Goal: Check status: Check status

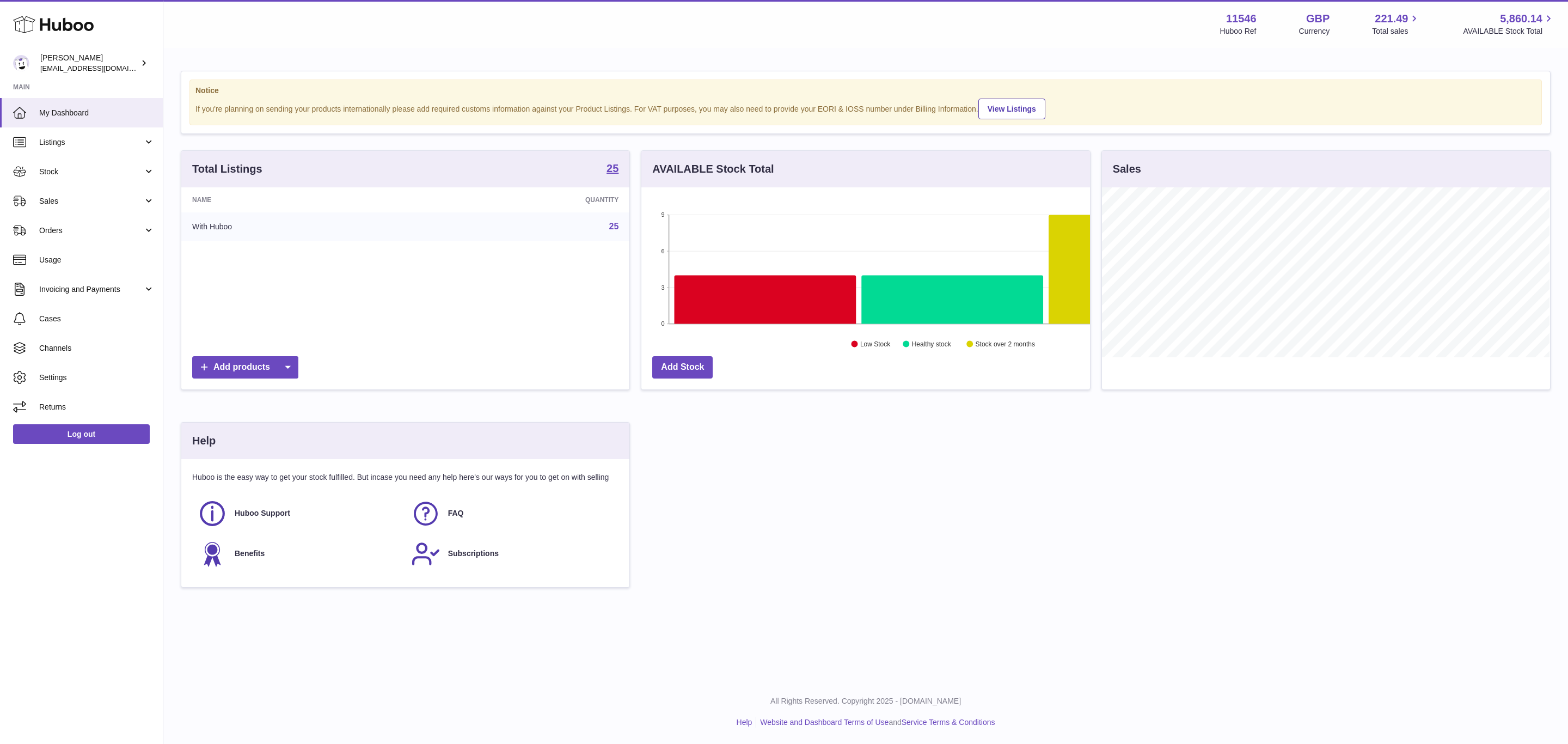
scroll to position [170, 448]
drag, startPoint x: 1173, startPoint y: 20, endPoint x: 68, endPoint y: 141, distance: 1111.6
click at [68, 141] on span "Listings" at bounding box center [91, 142] width 104 height 10
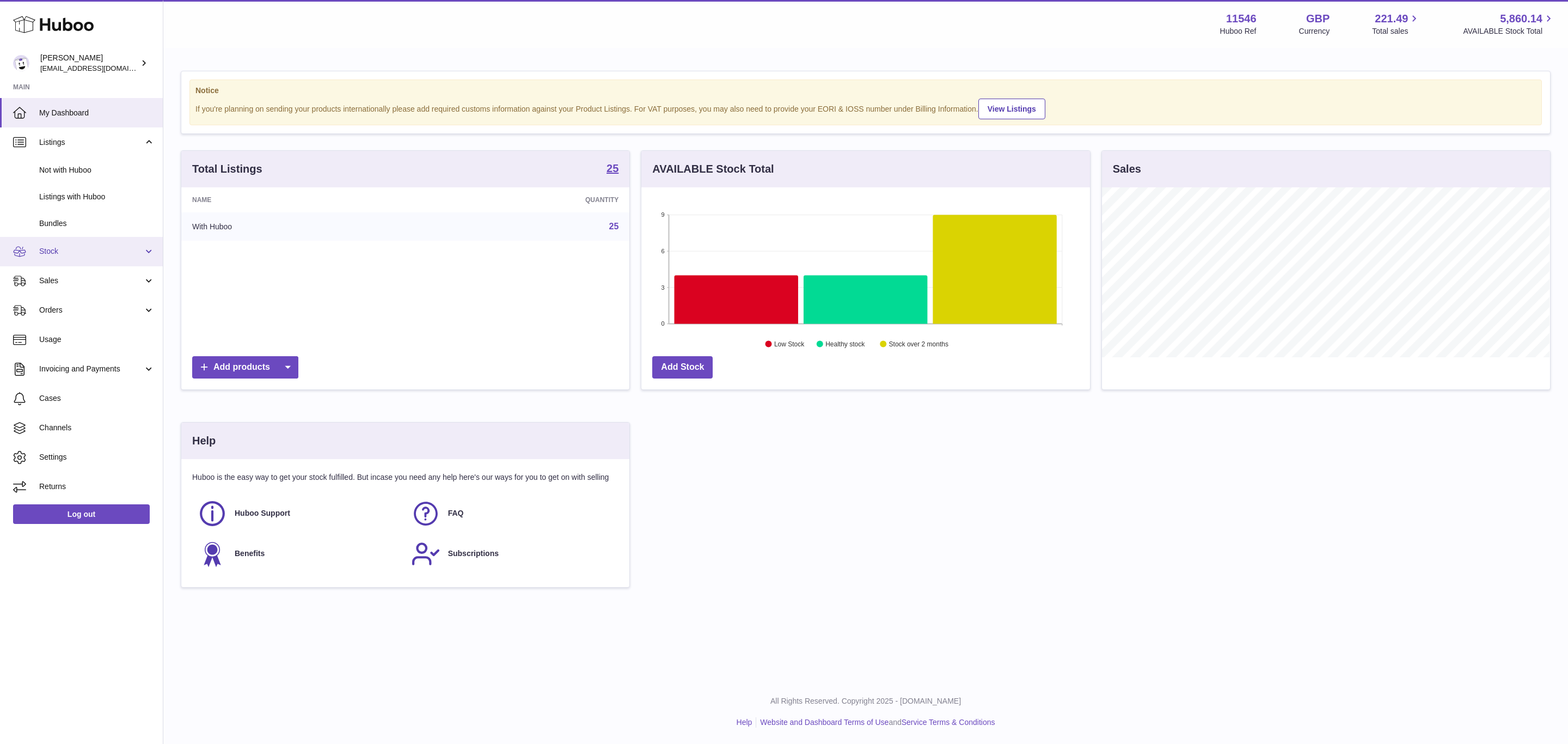
click at [88, 253] on span "Stock" at bounding box center [91, 251] width 104 height 10
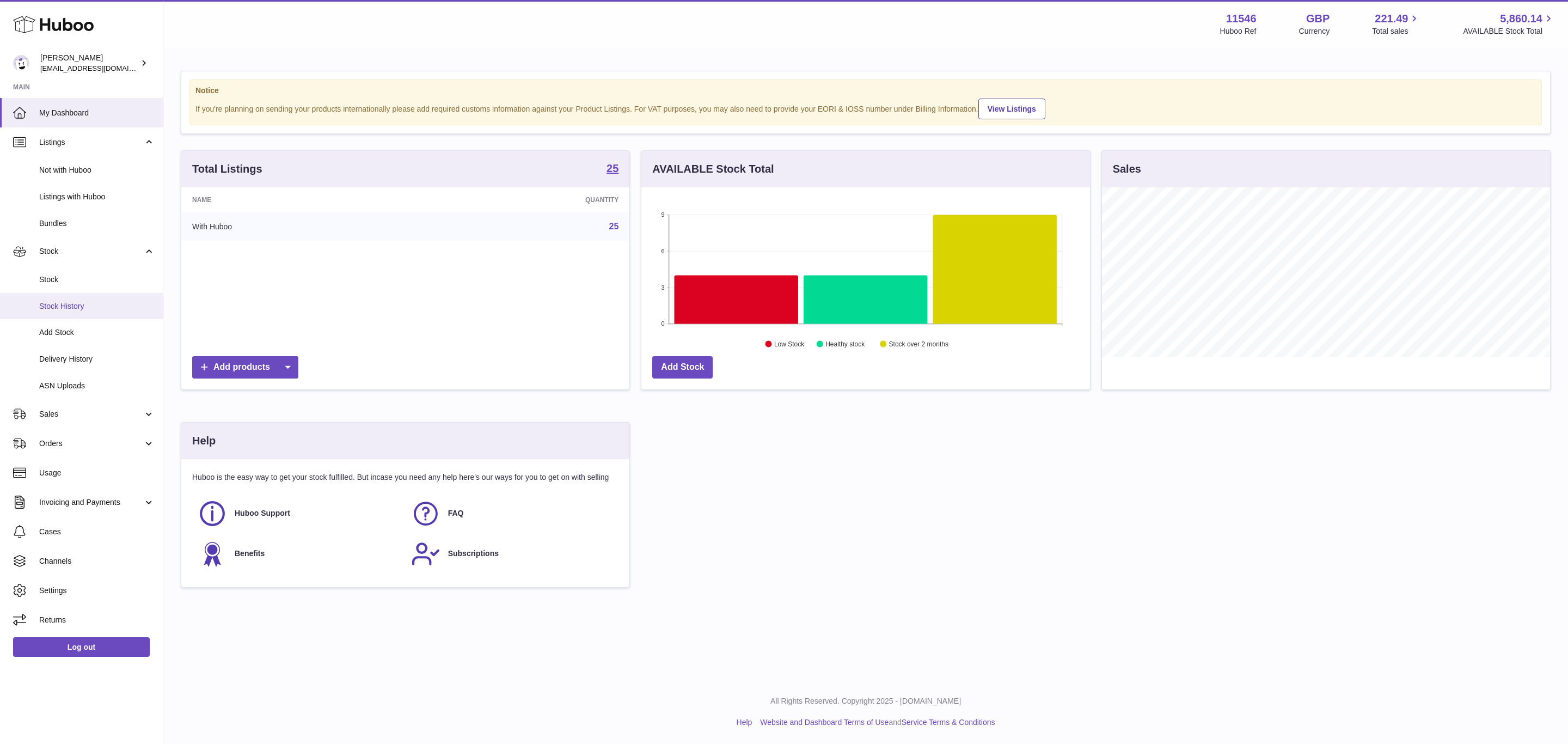
click at [92, 314] on link "Stock History" at bounding box center [82, 307] width 163 height 27
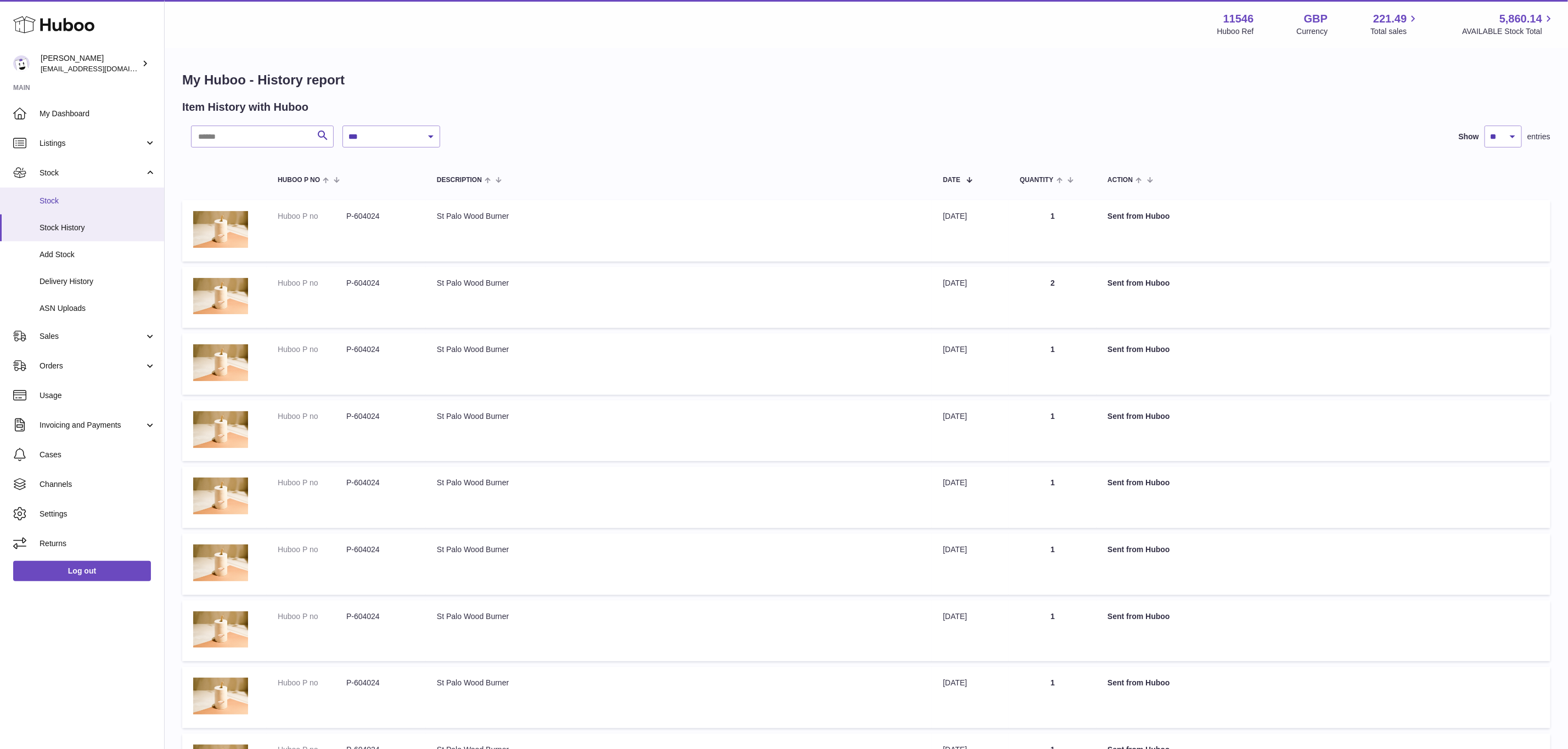
click at [78, 203] on span "Stock" at bounding box center [98, 201] width 116 height 10
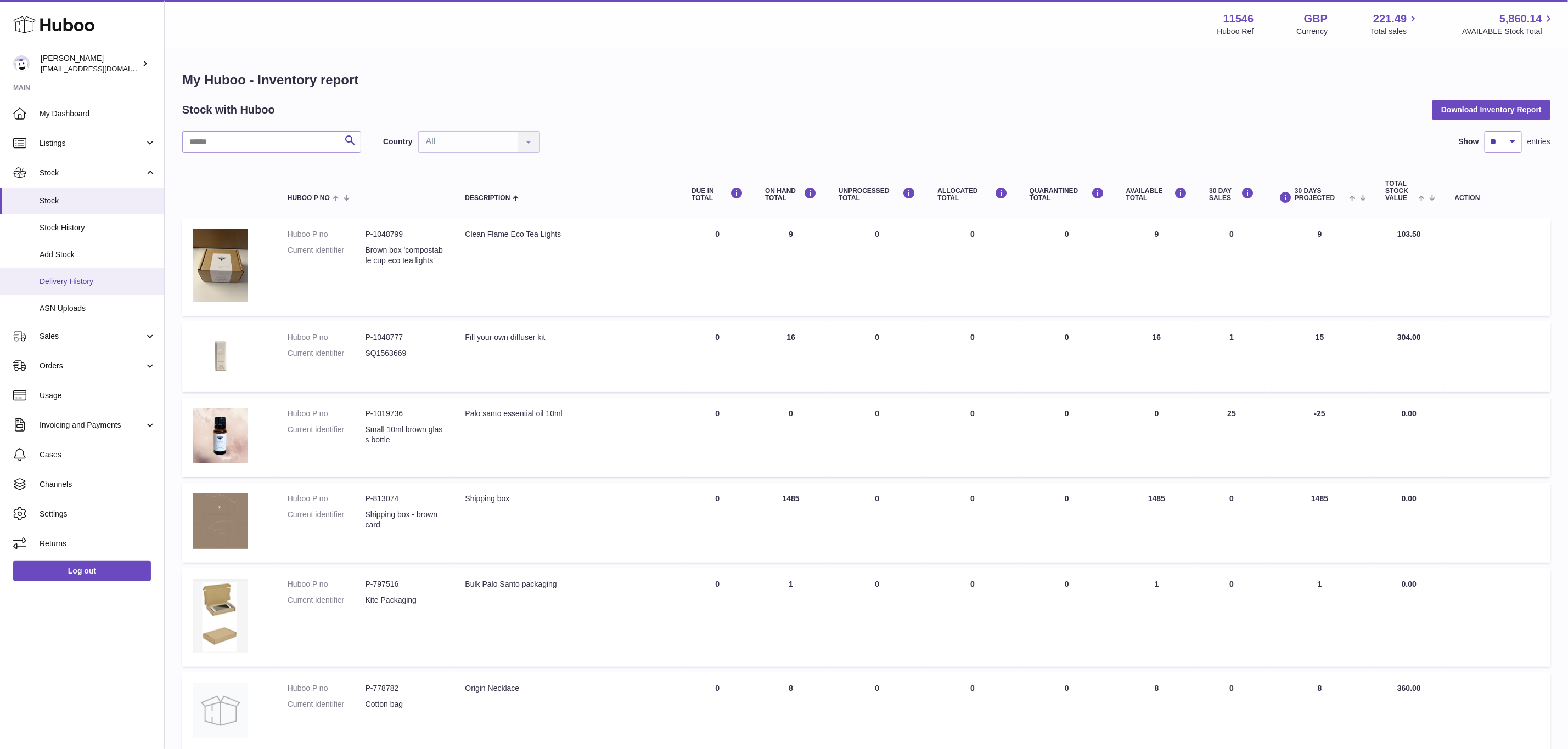
click at [78, 277] on span "Delivery History" at bounding box center [98, 282] width 116 height 10
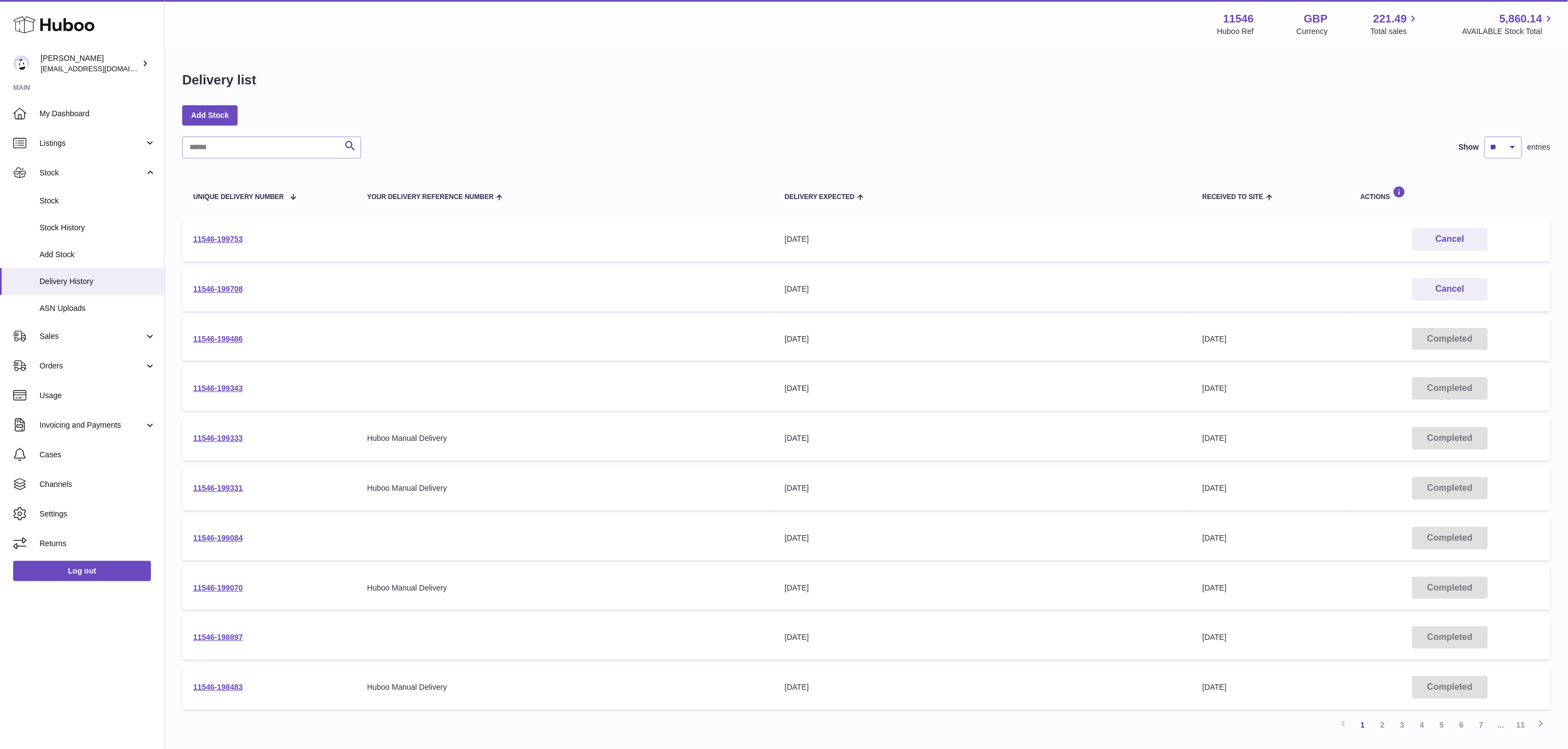
click at [225, 277] on td "11546-199708" at bounding box center [269, 289] width 174 height 44
click at [222, 285] on link "11546-199708" at bounding box center [218, 289] width 49 height 9
